Goal: Find specific page/section: Find specific page/section

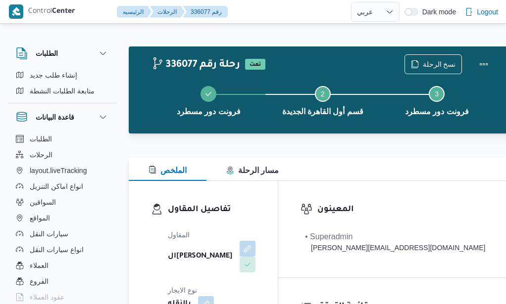
select select "ar"
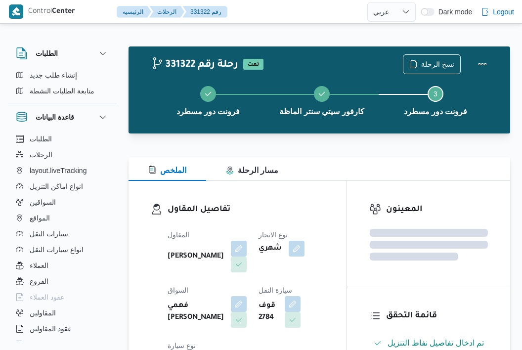
select select "ar"
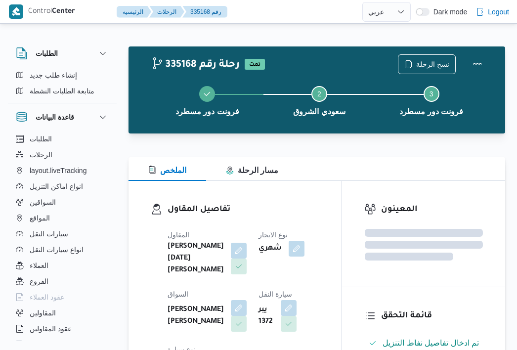
select select "ar"
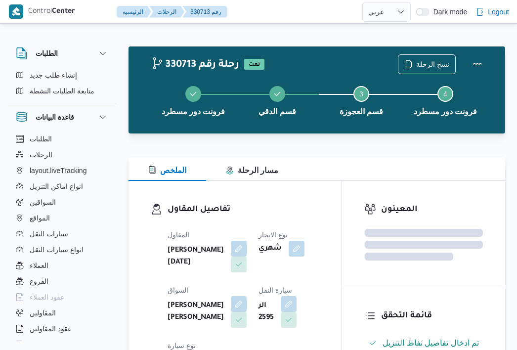
select select "ar"
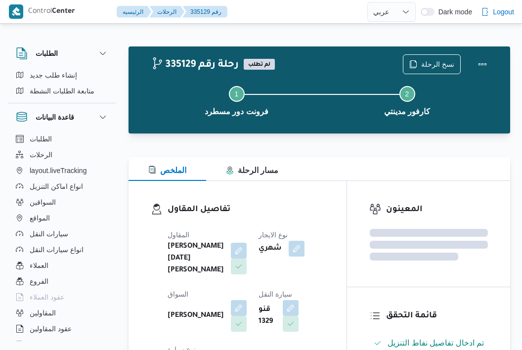
select select "ar"
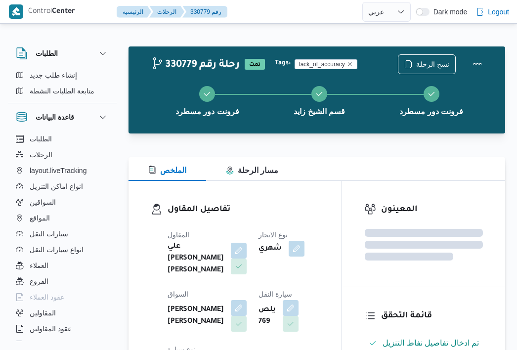
select select "ar"
